Goal: Information Seeking & Learning: Check status

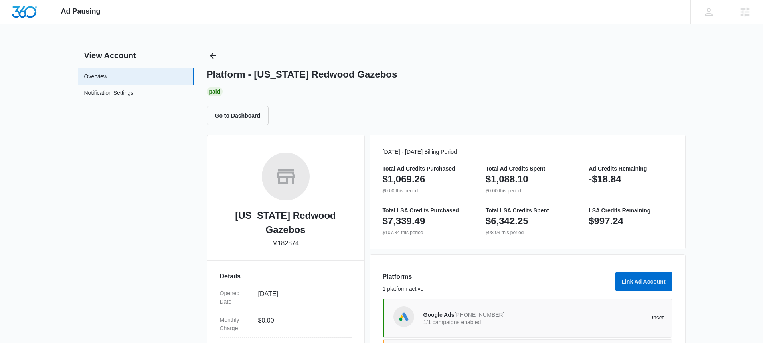
scroll to position [151, 0]
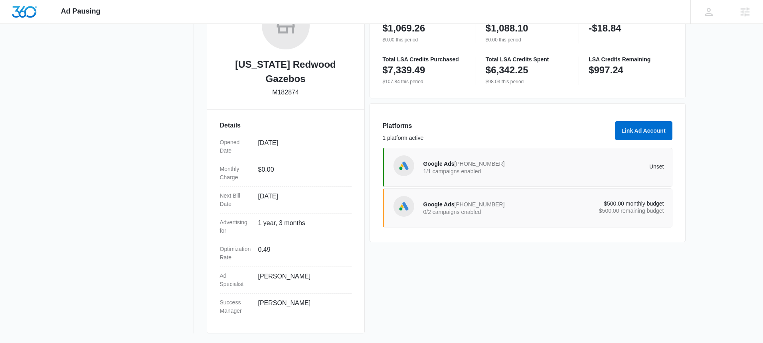
click at [528, 168] on div "Google Ads 678-658-4235 1/1 campaigns enabled" at bounding box center [483, 167] width 120 height 17
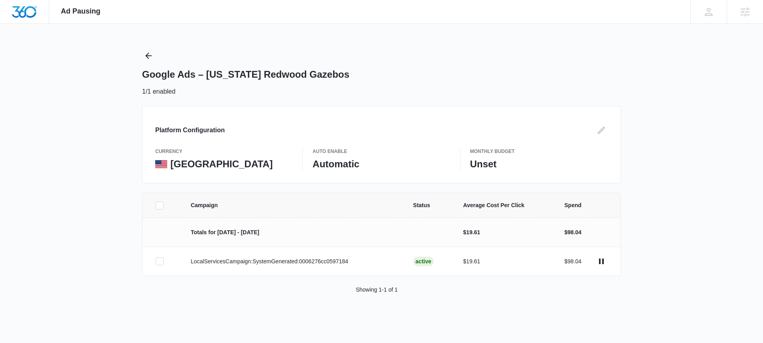
click at [689, 175] on div "Ad Pausing Apps Reputation Websites Forms CRM Email Social Shop Payments POS Co…" at bounding box center [381, 171] width 763 height 343
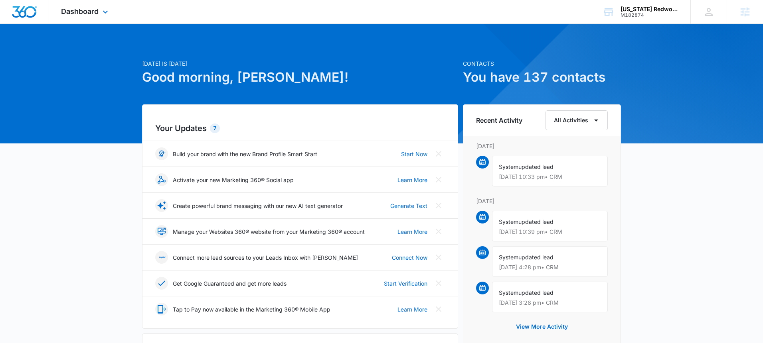
click at [79, 6] on div "Dashboard Apps Reputation Websites Forms CRM Email Social Payments POS Content …" at bounding box center [85, 12] width 73 height 24
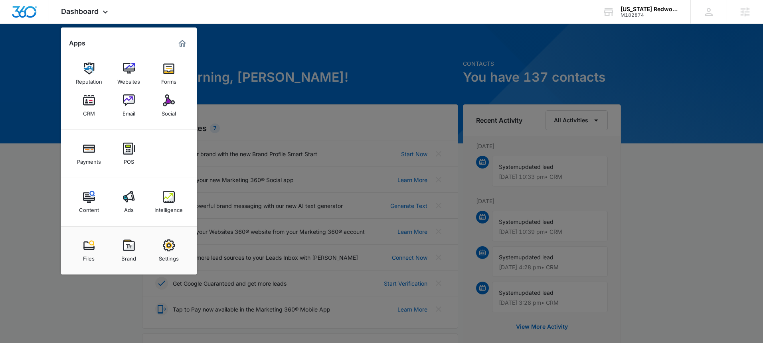
click at [166, 196] on img at bounding box center [169, 197] width 12 height 12
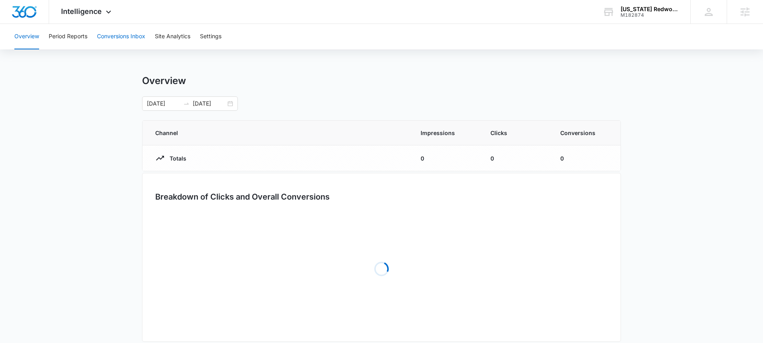
click at [139, 38] on button "Conversions Inbox" at bounding box center [121, 37] width 48 height 26
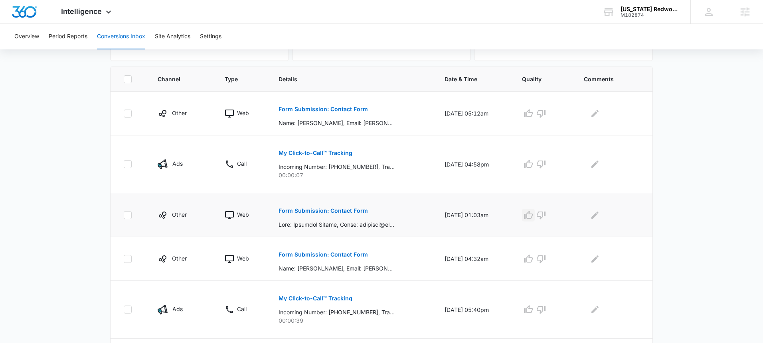
scroll to position [172, 0]
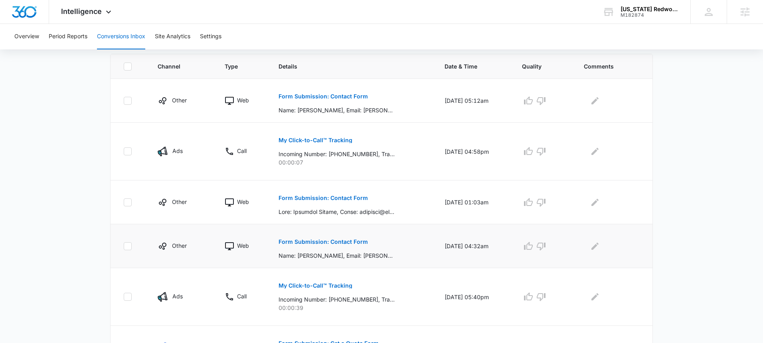
click at [337, 240] on p "Form Submission: Contact Form" at bounding box center [322, 242] width 89 height 6
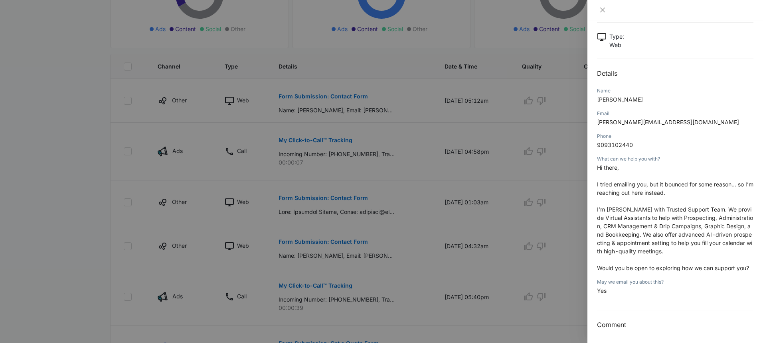
scroll to position [45, 0]
click at [344, 233] on div at bounding box center [381, 171] width 763 height 343
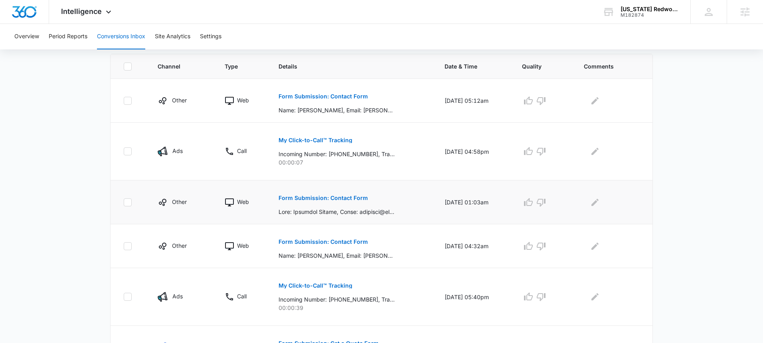
click at [336, 200] on p "Form Submission: Contact Form" at bounding box center [322, 198] width 89 height 6
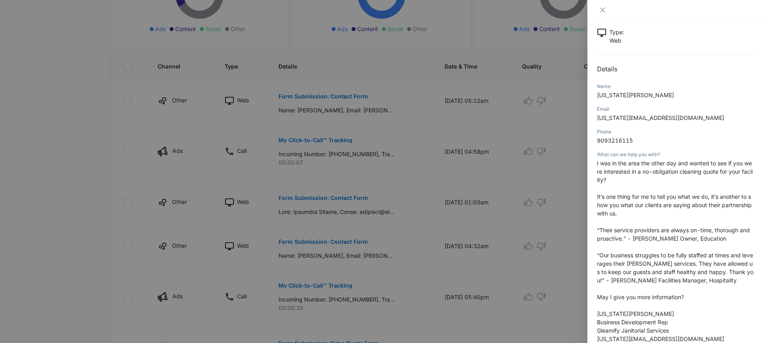
scroll to position [143, 0]
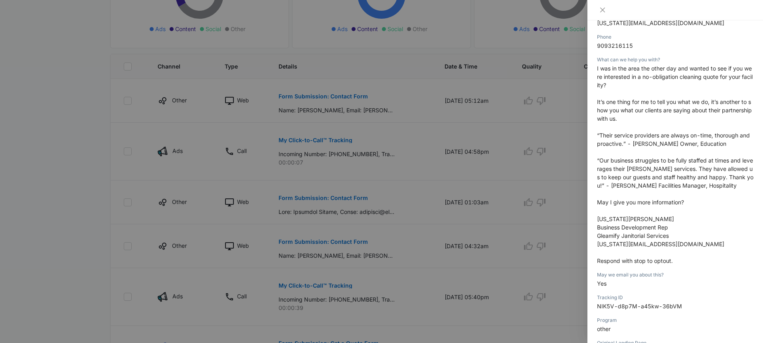
click at [410, 189] on div at bounding box center [381, 171] width 763 height 343
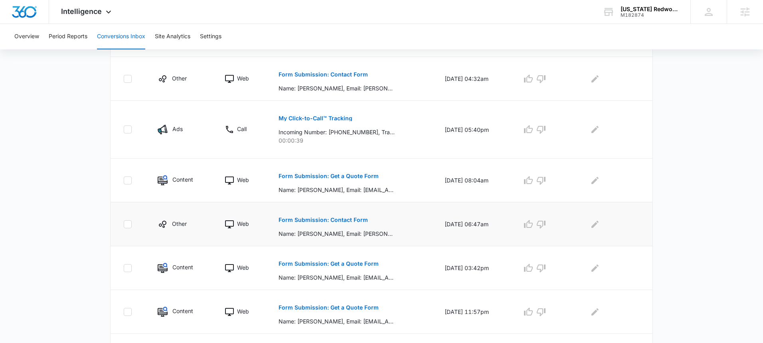
scroll to position [376, 0]
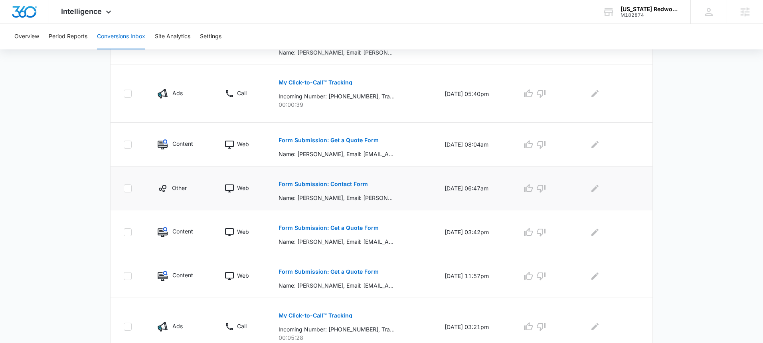
click at [346, 186] on p "Form Submission: Contact Form" at bounding box center [322, 184] width 89 height 6
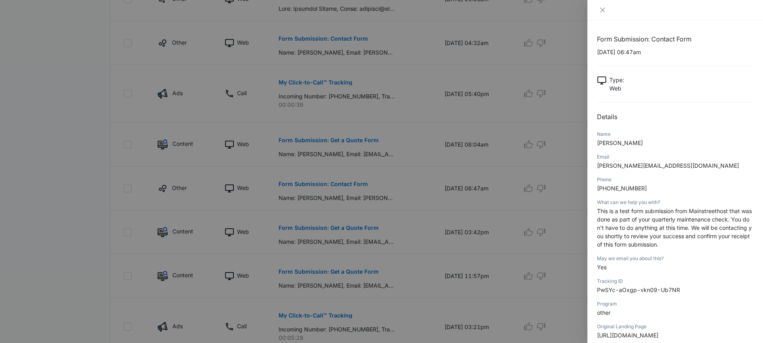
click at [400, 187] on div at bounding box center [381, 171] width 763 height 343
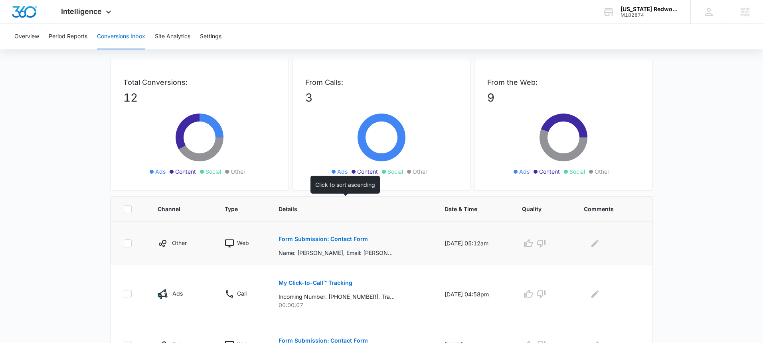
scroll to position [66, 0]
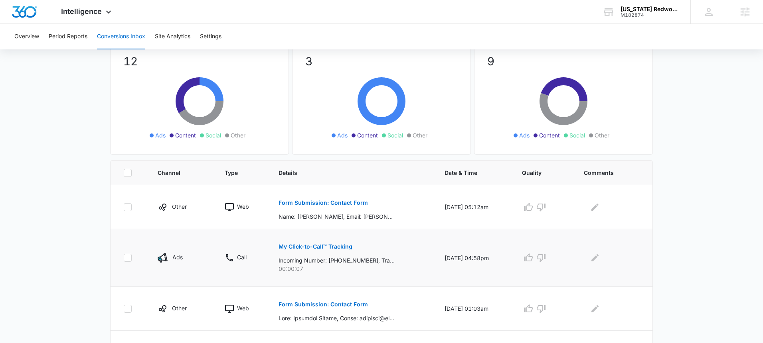
click at [324, 242] on button "My Click-to-Call™ Tracking" at bounding box center [315, 246] width 74 height 19
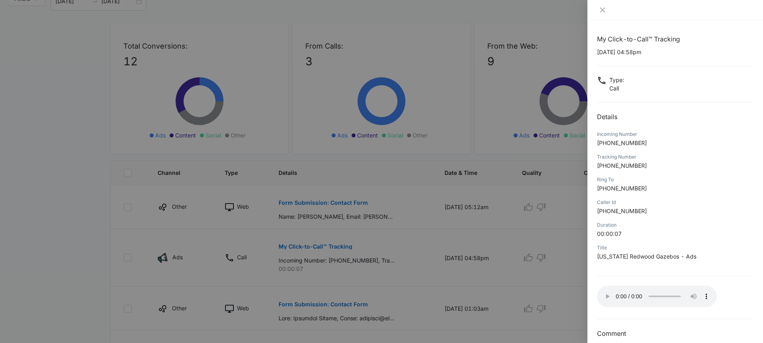
click at [410, 235] on div at bounding box center [381, 171] width 763 height 343
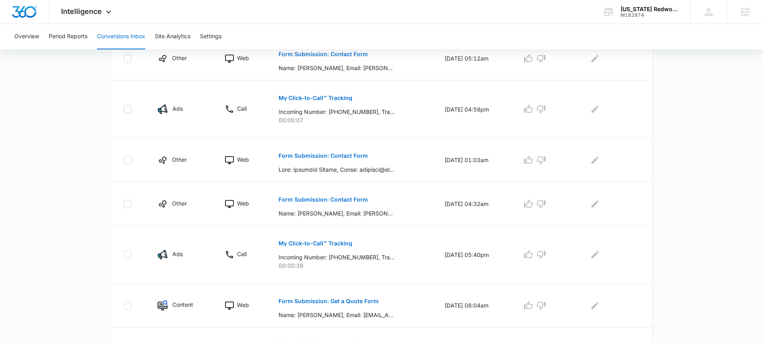
scroll to position [223, 0]
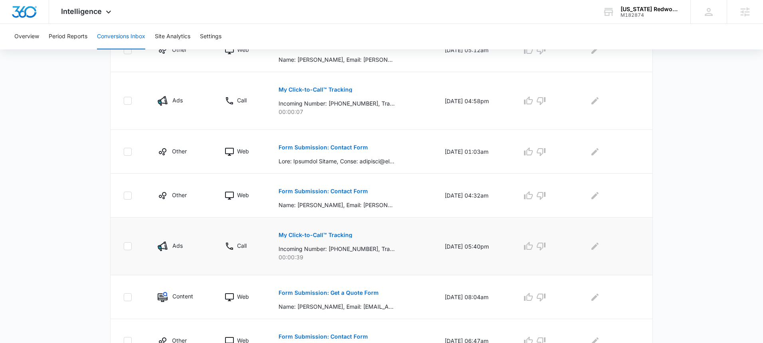
click at [316, 236] on p "My Click-to-Call™ Tracking" at bounding box center [315, 236] width 74 height 6
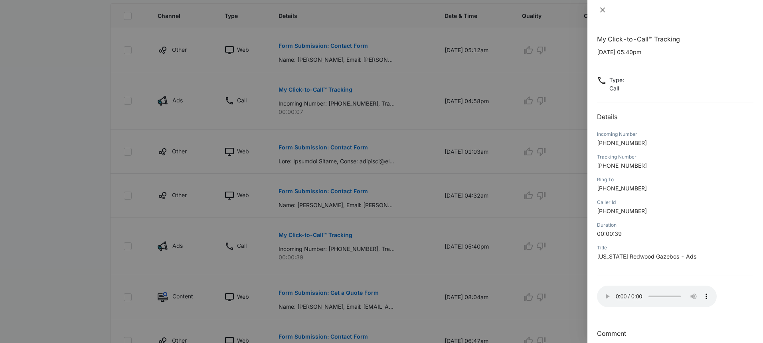
click at [602, 11] on icon "close" at bounding box center [602, 10] width 6 height 6
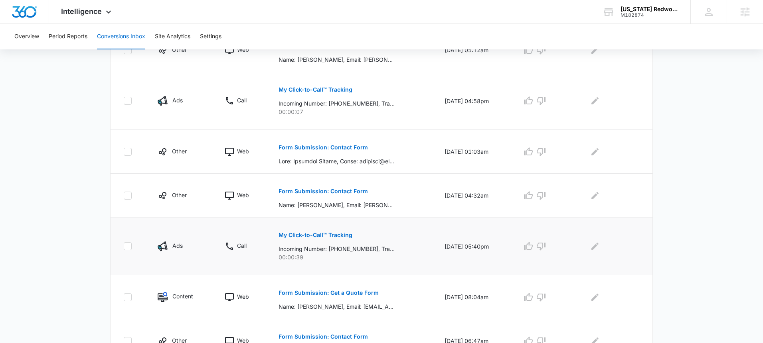
click at [317, 250] on p "Incoming Number: +16616187117, Tracking Number: +19513763450, Ring To: +1951233…" at bounding box center [336, 249] width 116 height 8
click at [323, 240] on button "My Click-to-Call™ Tracking" at bounding box center [315, 235] width 74 height 19
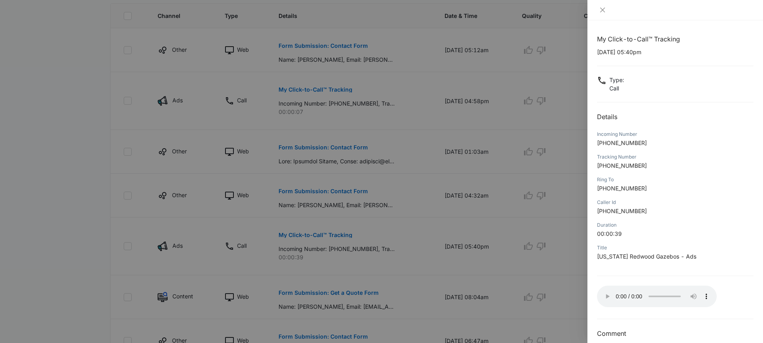
click at [495, 233] on div at bounding box center [381, 171] width 763 height 343
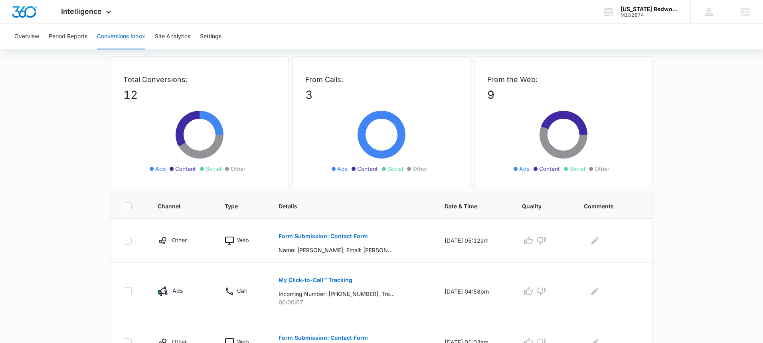
scroll to position [0, 0]
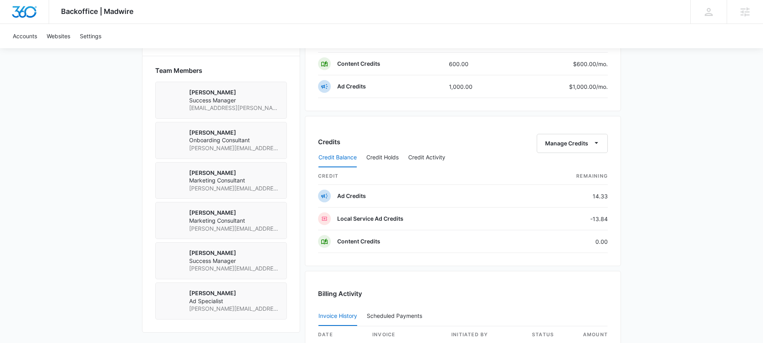
scroll to position [678, 0]
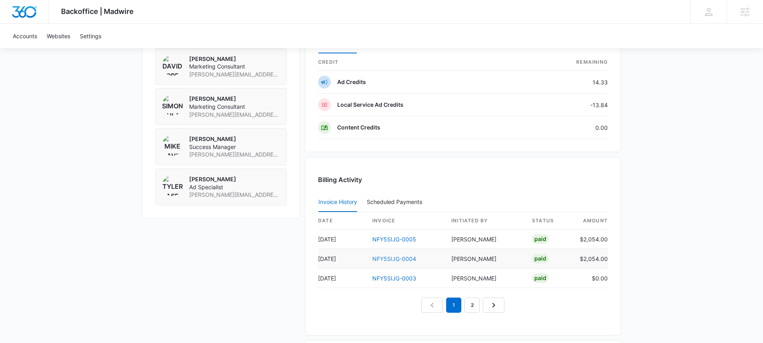
click at [391, 260] on link "NFY5SIJG-0004" at bounding box center [394, 259] width 44 height 7
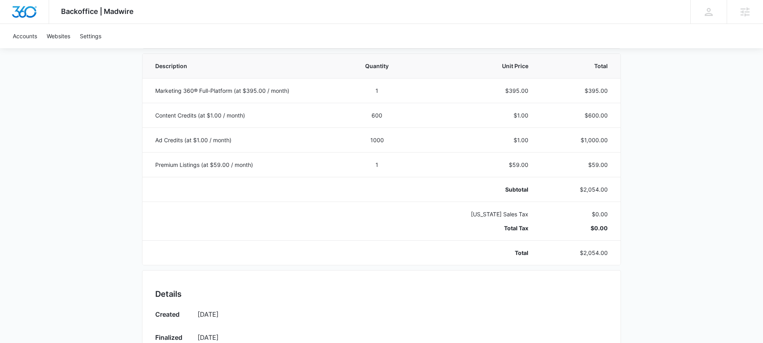
scroll to position [157, 0]
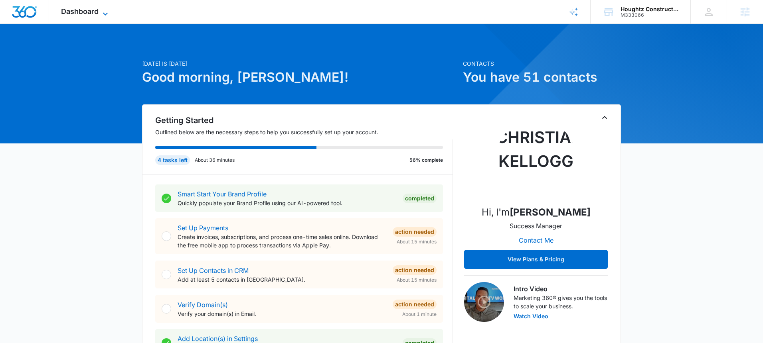
click at [99, 10] on span "Dashboard" at bounding box center [79, 11] width 37 height 8
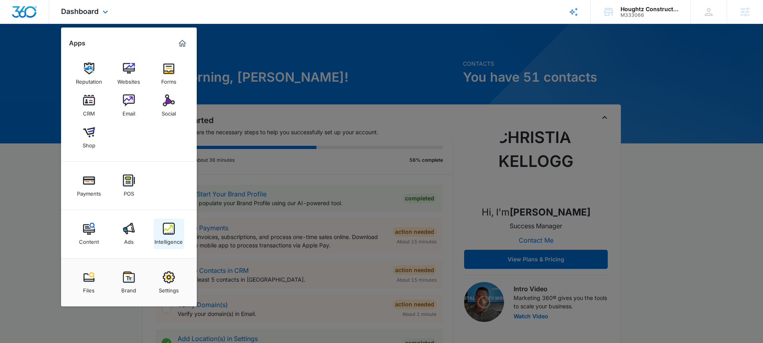
click at [159, 231] on link "Intelligence" at bounding box center [169, 234] width 30 height 30
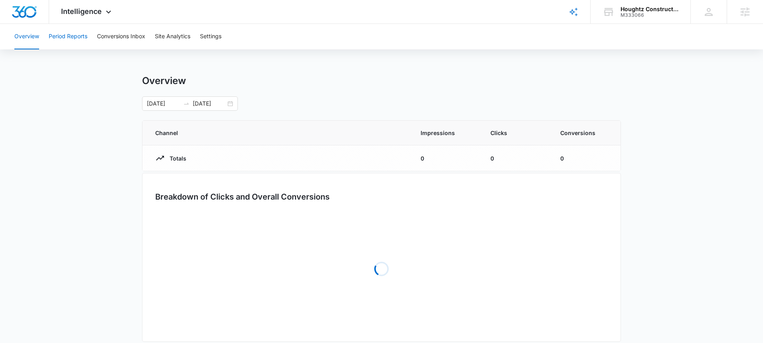
click at [83, 41] on button "Period Reports" at bounding box center [68, 37] width 39 height 26
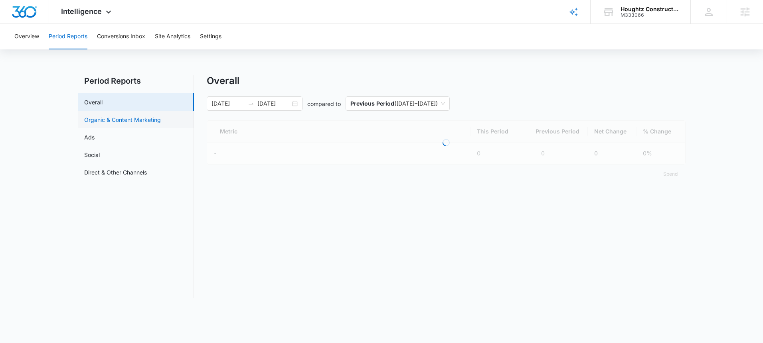
click at [135, 121] on link "Organic & Content Marketing" at bounding box center [122, 120] width 77 height 8
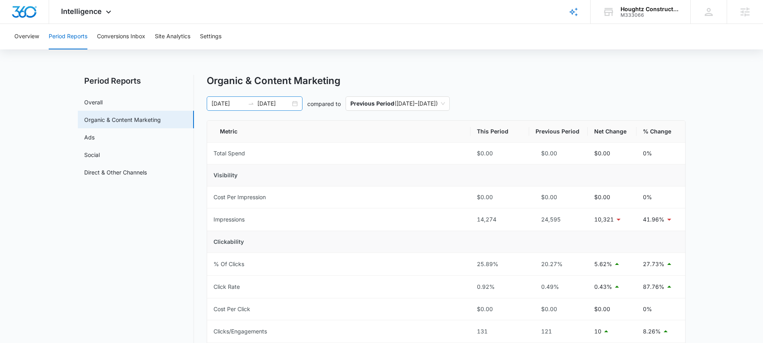
click at [294, 104] on div "[DATE] [DATE]" at bounding box center [255, 104] width 96 height 14
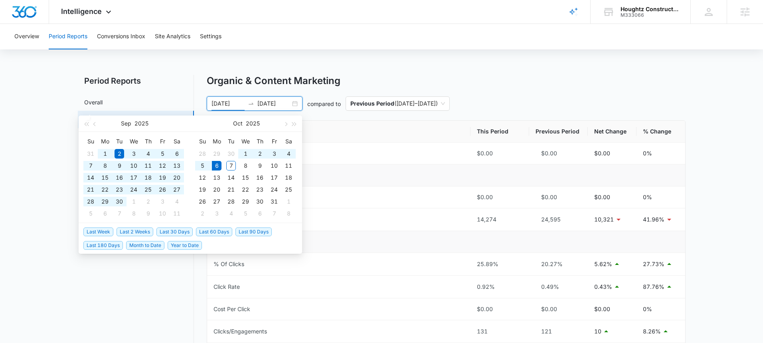
click at [219, 235] on span "Last 60 Days" at bounding box center [214, 232] width 36 height 9
type input "[DATE]"
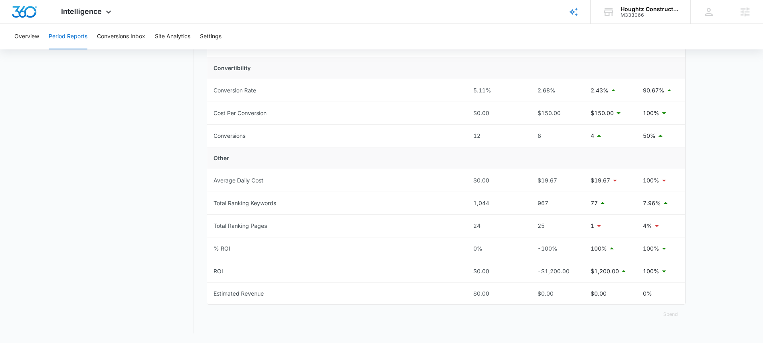
scroll to position [286, 0]
click at [700, 230] on main "Period Reports Overall Organic & Content Marketing Ads Social Direct & Other Ch…" at bounding box center [381, 67] width 763 height 556
